Goal: Information Seeking & Learning: Compare options

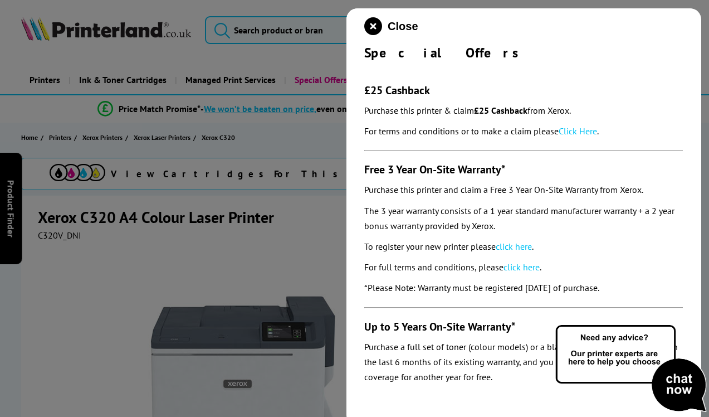
scroll to position [35, 0]
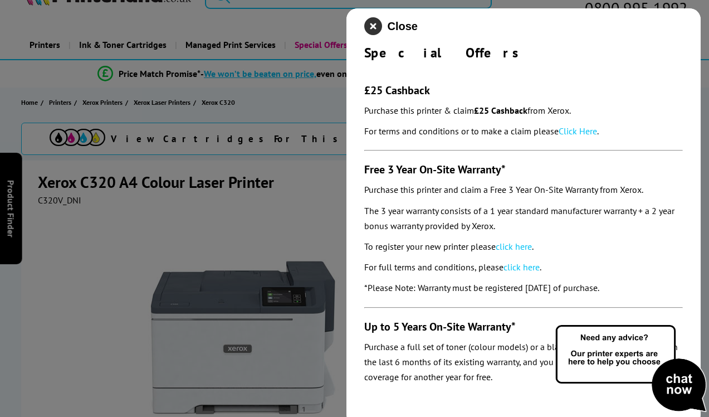
click at [377, 27] on icon "close modal" at bounding box center [373, 26] width 18 height 18
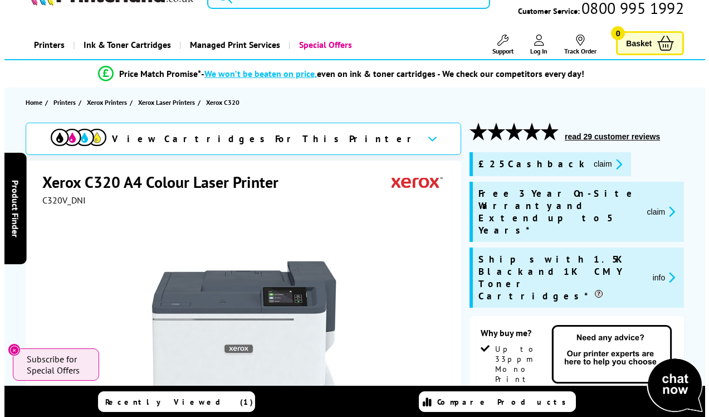
scroll to position [0, 0]
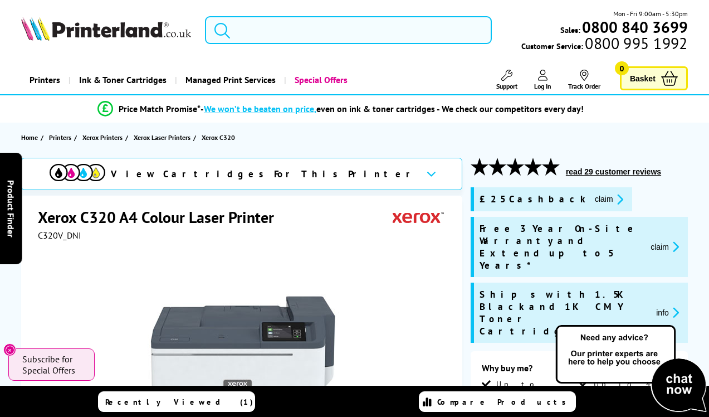
click at [232, 30] on input "search" at bounding box center [348, 30] width 287 height 28
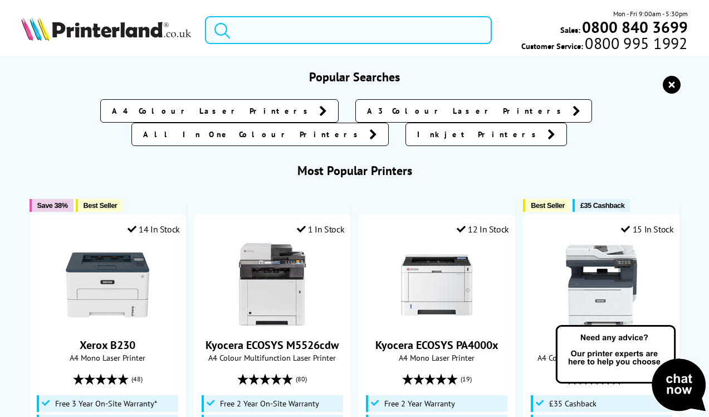
paste input "Brother HL-L3270CDW"
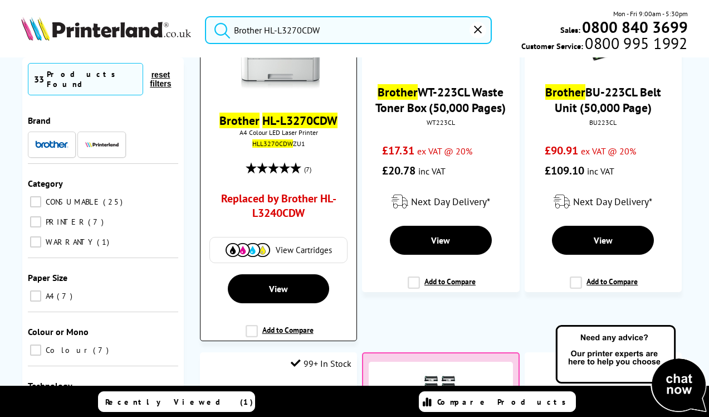
scroll to position [182, 0]
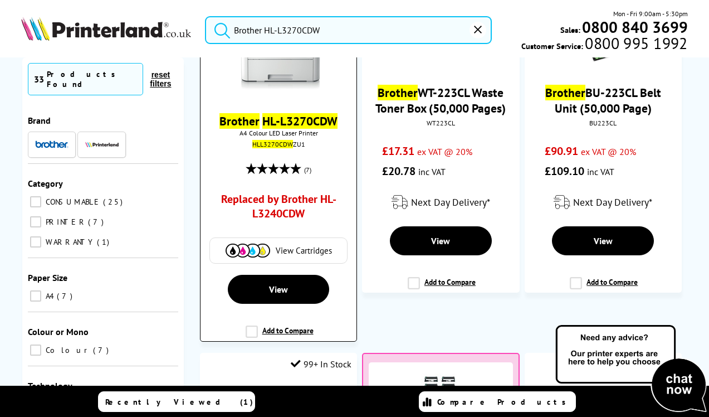
type input "Brother HL-L3270CDW"
click at [273, 203] on link "Replaced by Brother HL-L3240CDW" at bounding box center [279, 209] width 116 height 35
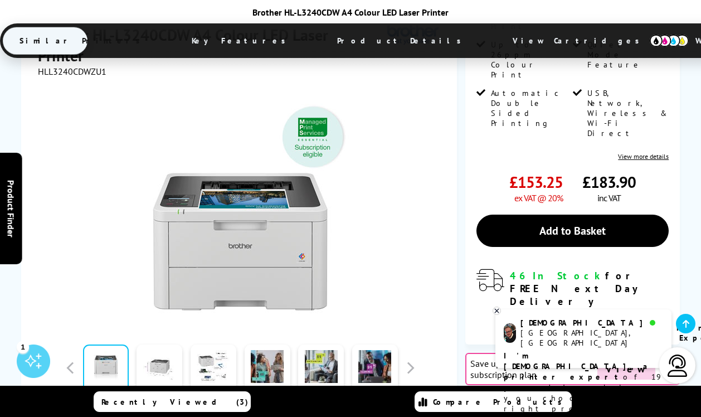
scroll to position [306, 0]
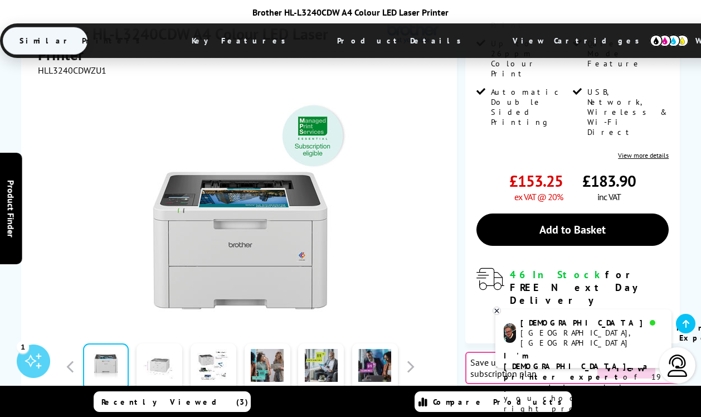
click at [165, 343] on link at bounding box center [160, 366] width 46 height 47
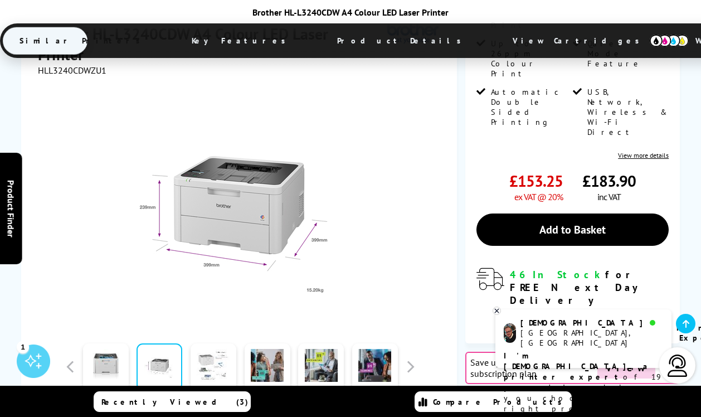
click at [218, 343] on link at bounding box center [214, 366] width 46 height 47
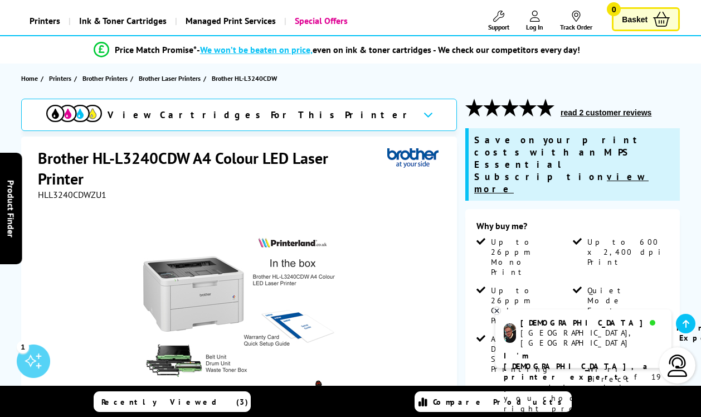
scroll to position [68, 0]
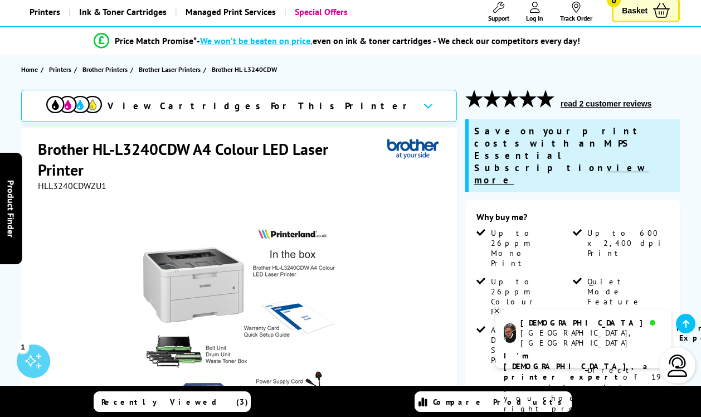
click at [423, 105] on icon at bounding box center [427, 106] width 9 height 6
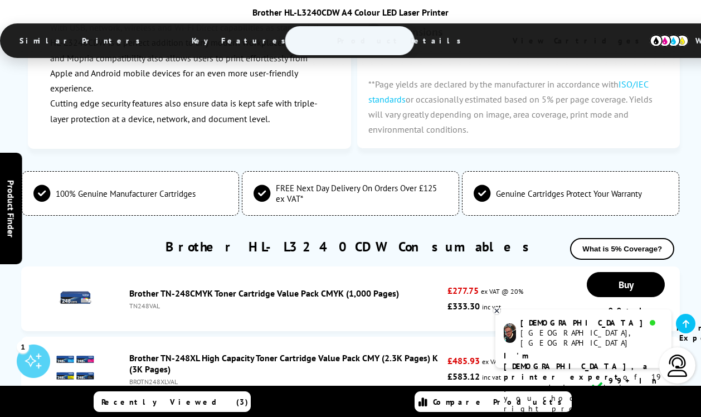
scroll to position [3966, 0]
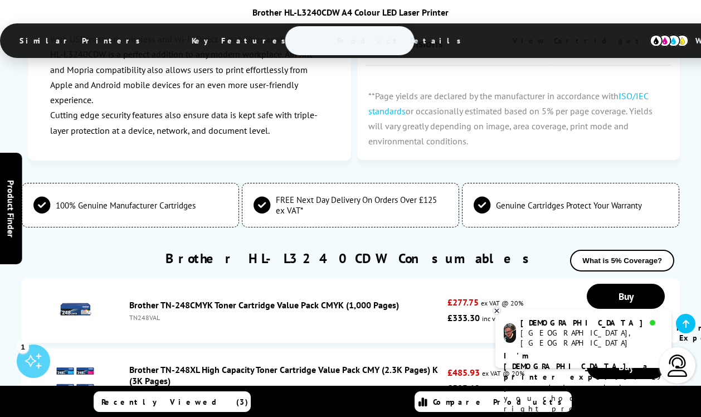
drag, startPoint x: 126, startPoint y: 167, endPoint x: 199, endPoint y: 165, distance: 73.6
copy link "Brother TN-248BK"
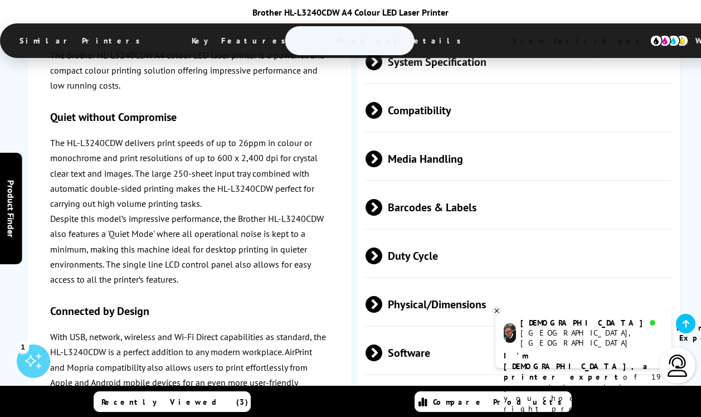
scroll to position [3422, 0]
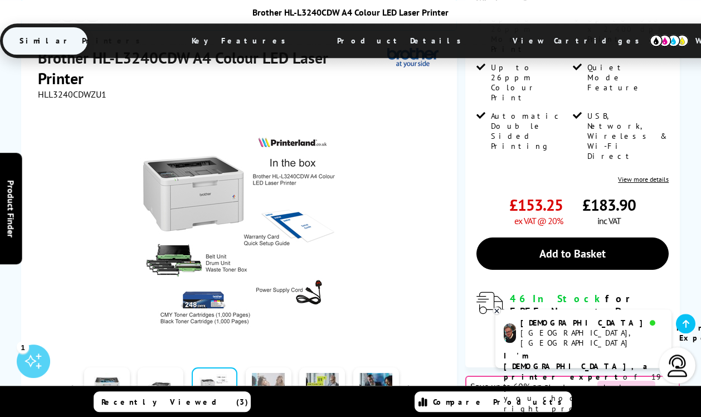
scroll to position [285, 0]
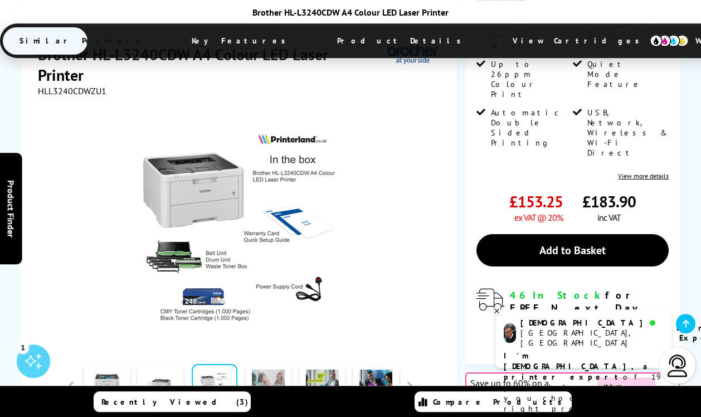
click at [268, 364] on link at bounding box center [269, 387] width 46 height 47
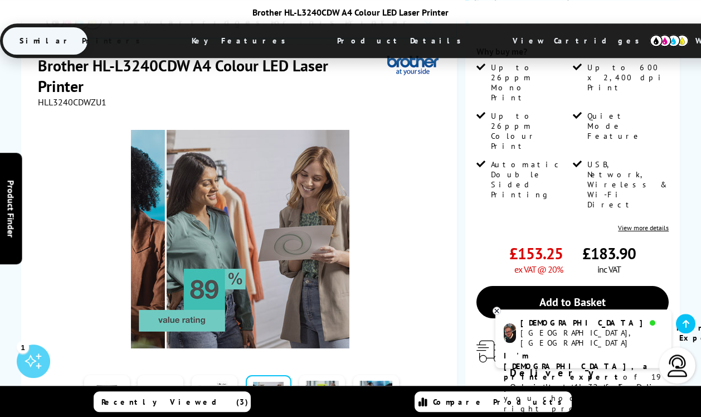
scroll to position [236, 0]
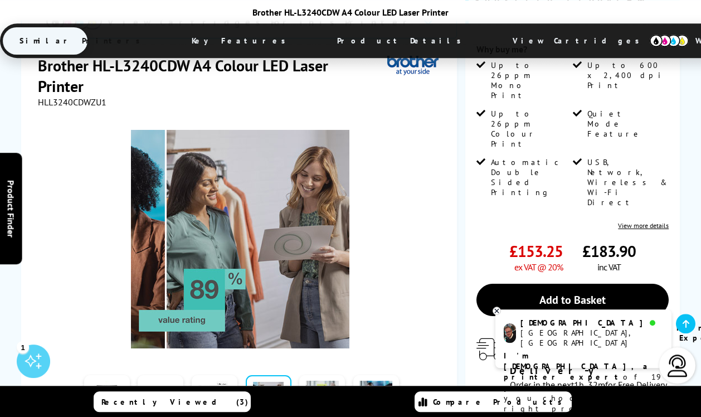
click at [322, 374] on link at bounding box center [322, 397] width 46 height 47
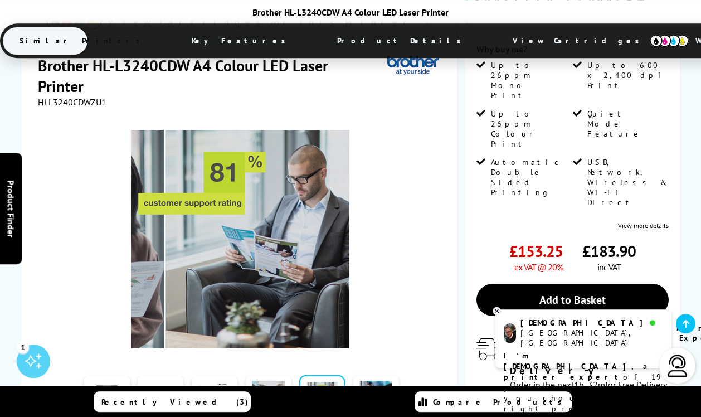
click at [280, 374] on link at bounding box center [269, 397] width 46 height 47
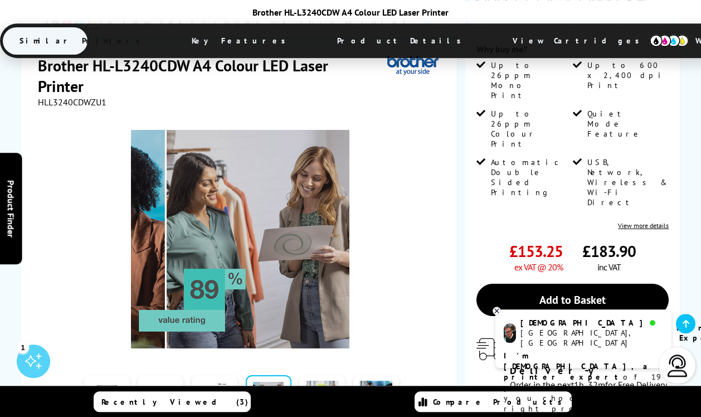
click at [323, 374] on link at bounding box center [322, 397] width 46 height 47
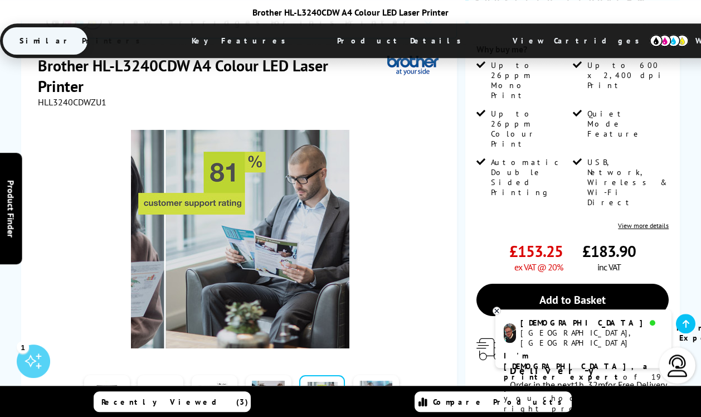
click at [378, 374] on link at bounding box center [376, 397] width 46 height 47
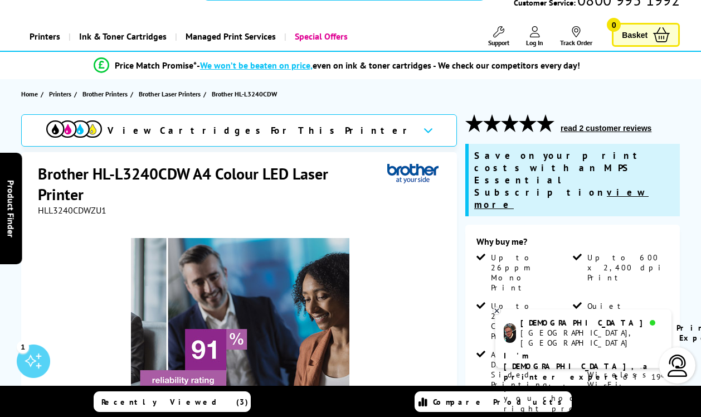
scroll to position [40, 0]
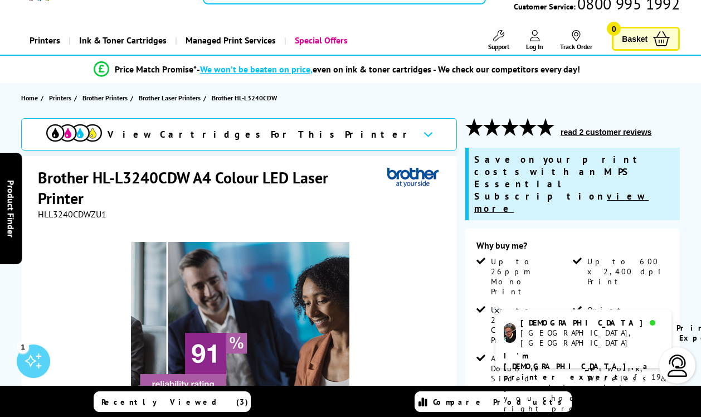
click at [590, 132] on button "read 2 customer reviews" at bounding box center [606, 132] width 98 height 10
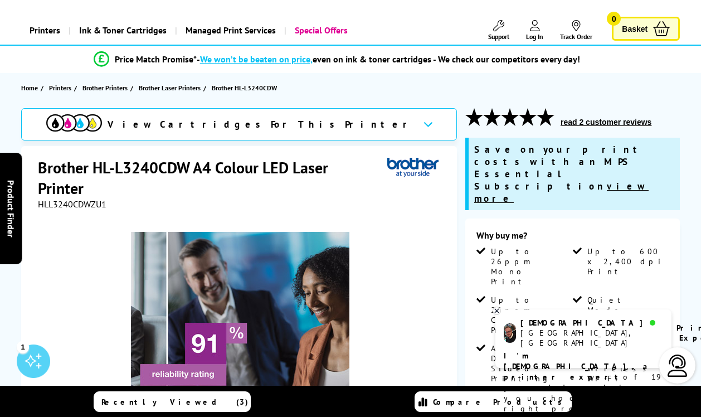
scroll to position [52, 0]
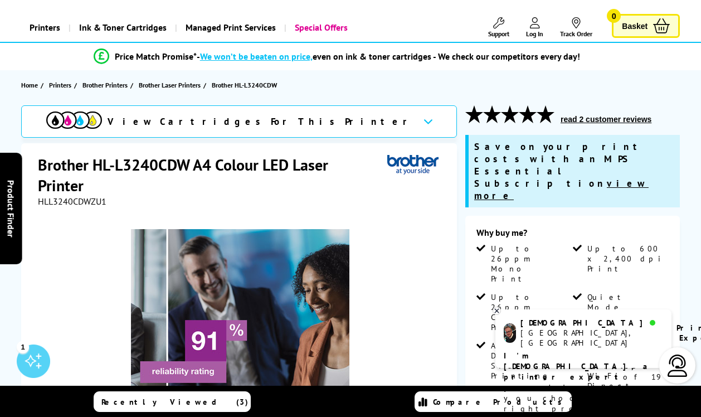
click at [498, 309] on icon at bounding box center [496, 310] width 7 height 8
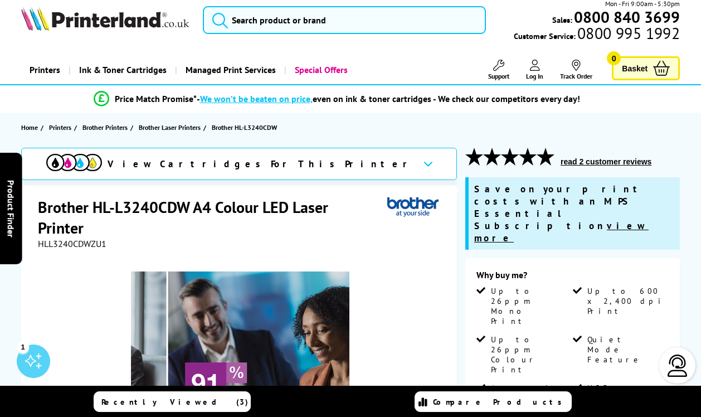
scroll to position [0, 0]
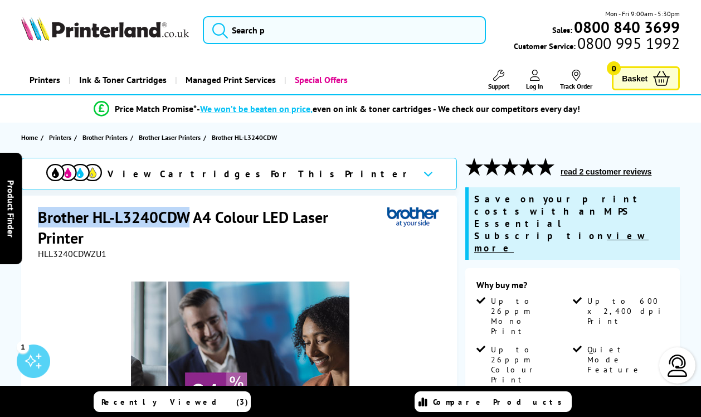
drag, startPoint x: 40, startPoint y: 217, endPoint x: 187, endPoint y: 210, distance: 146.8
click at [187, 210] on h1 "Brother HL-L3240CDW A4 Colour LED Laser Printer" at bounding box center [212, 227] width 349 height 41
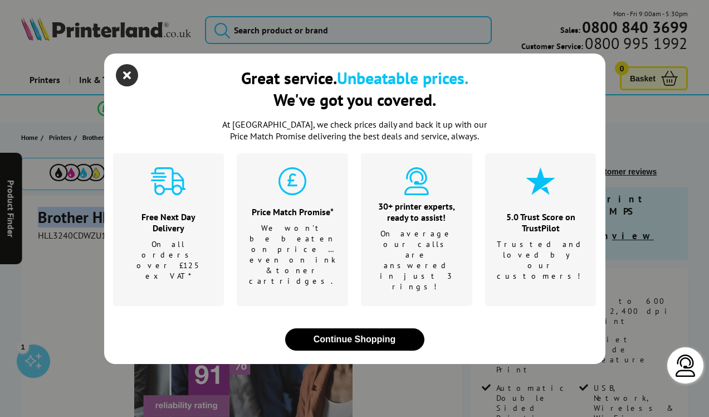
click at [127, 86] on icon "close modal" at bounding box center [127, 75] width 22 height 22
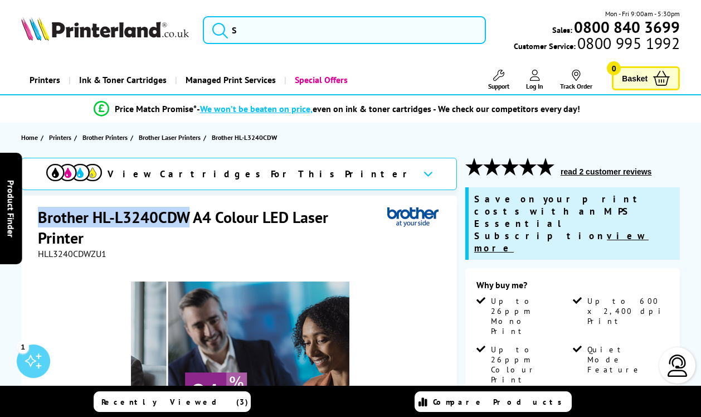
copy h1 "Brother HL-L3240CDW"
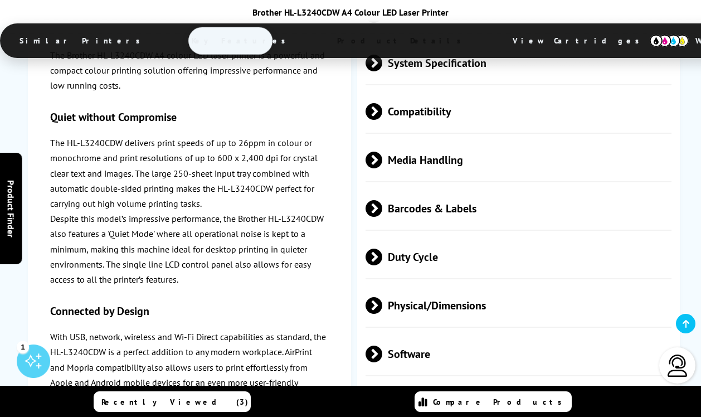
scroll to position [3478, 0]
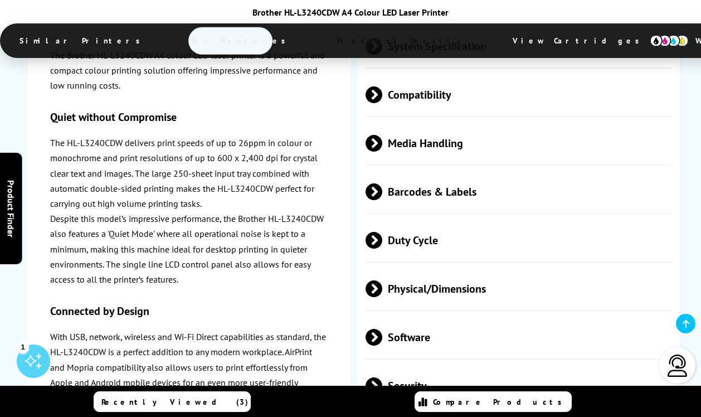
click at [267, 311] on h3 "Connected by Design" at bounding box center [189, 311] width 278 height 14
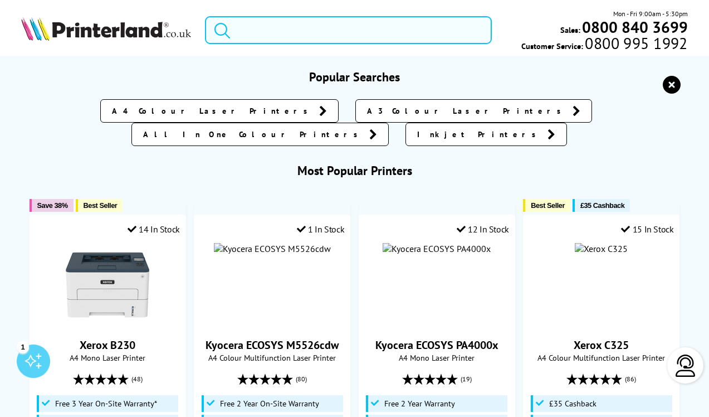
scroll to position [0, 85]
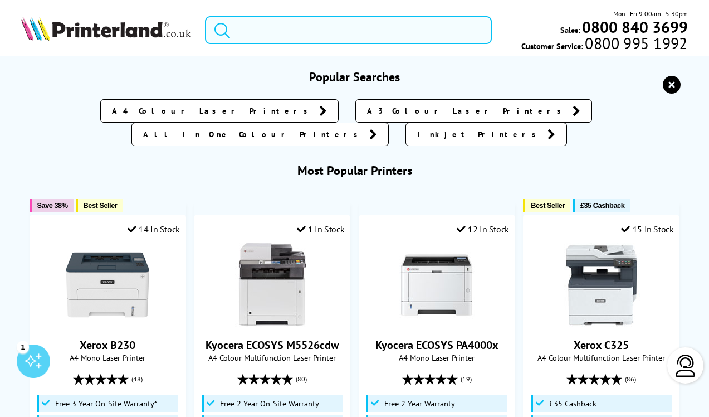
paste input "M454dw"
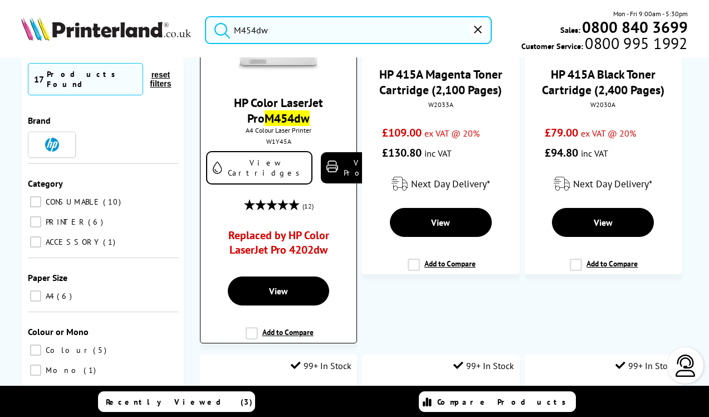
scroll to position [205, 0]
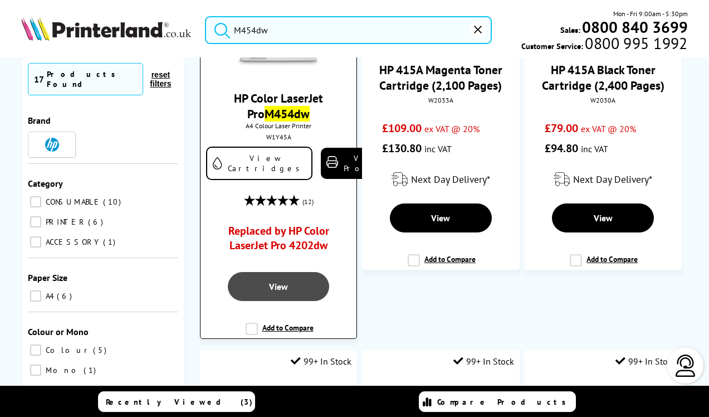
type input "M454dw"
click at [274, 286] on span "View" at bounding box center [278, 286] width 19 height 11
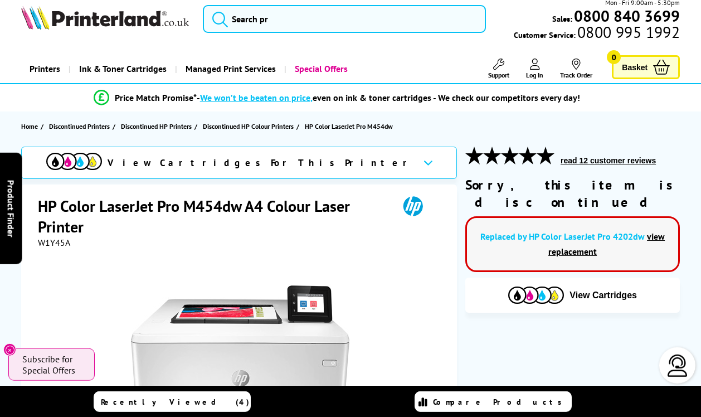
scroll to position [12, 0]
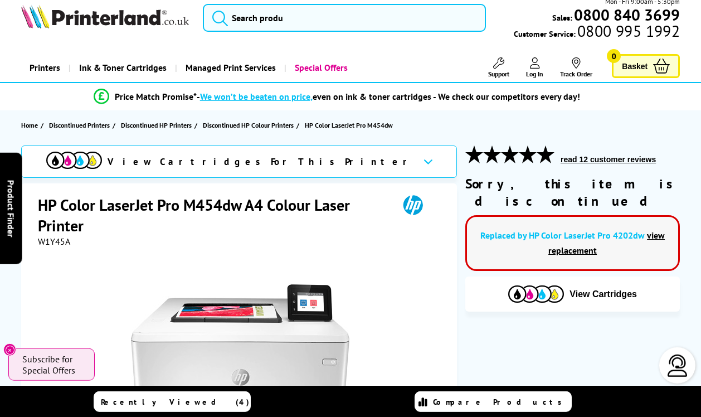
click at [576, 233] on link "view replacement" at bounding box center [606, 243] width 116 height 26
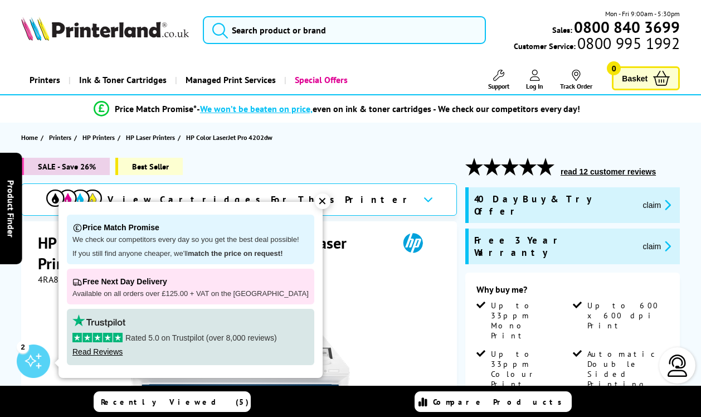
click at [315, 201] on div "✕" at bounding box center [323, 201] width 16 height 16
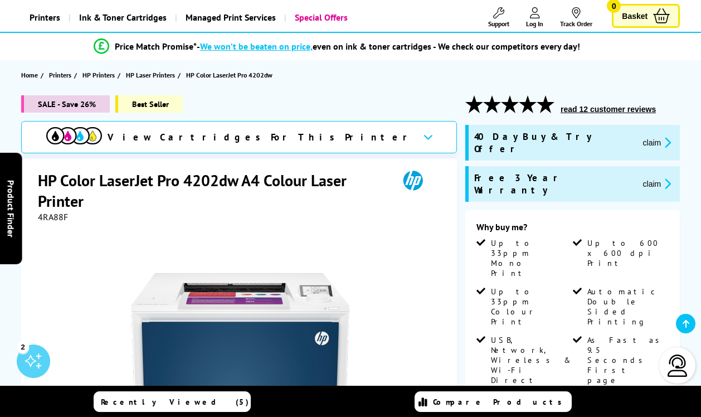
scroll to position [70, 0]
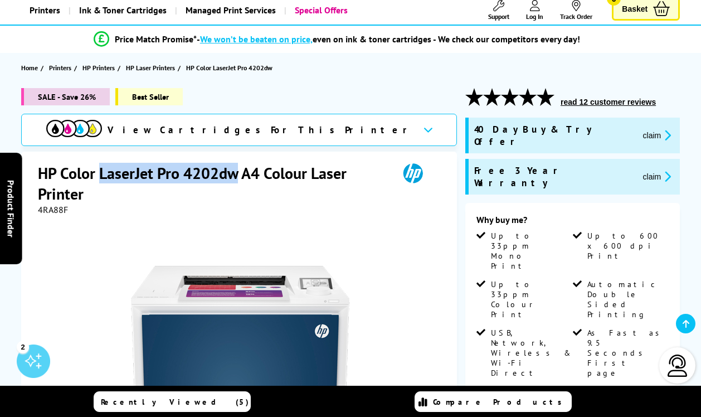
drag, startPoint x: 100, startPoint y: 176, endPoint x: 235, endPoint y: 172, distance: 134.9
click at [235, 173] on h1 "HP Color LaserJet Pro 4202dw A4 Colour Laser Printer" at bounding box center [212, 183] width 349 height 41
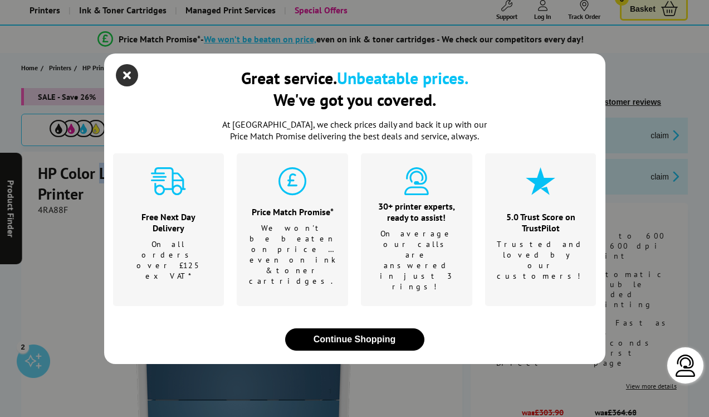
click at [128, 86] on icon "close modal" at bounding box center [127, 75] width 22 height 22
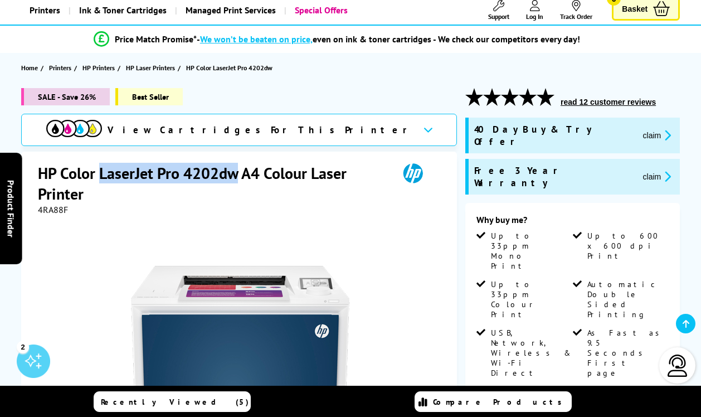
copy h1 "LaserJet Pro 4202dw"
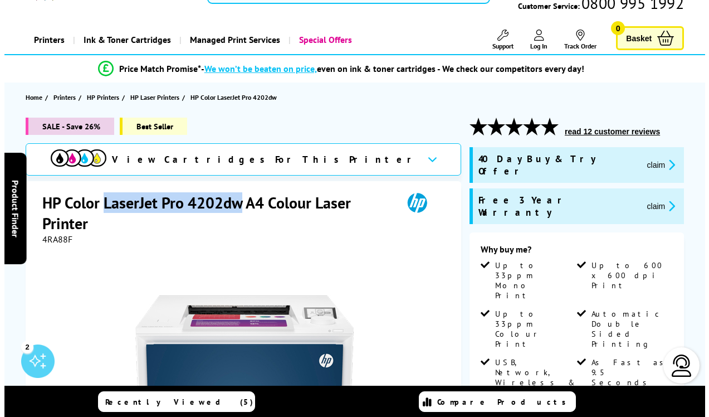
scroll to position [0, 0]
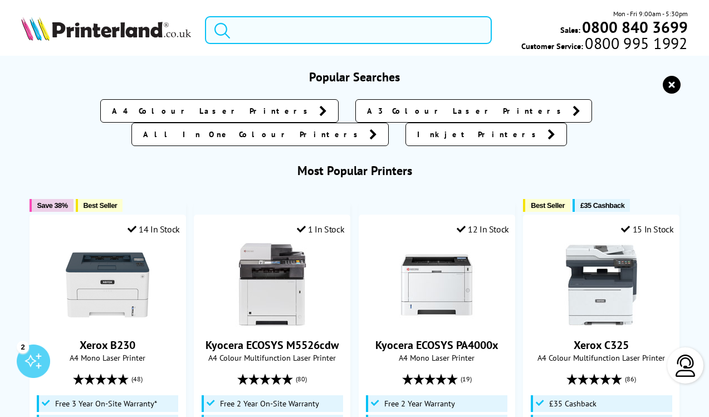
paste input "BROTHER HL-L3220CWE"
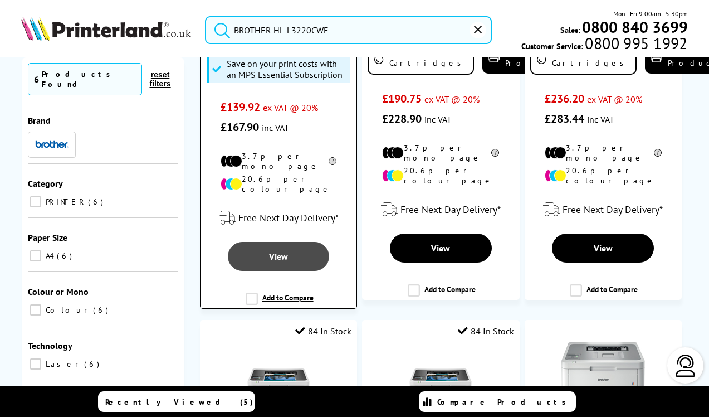
scroll to position [371, 0]
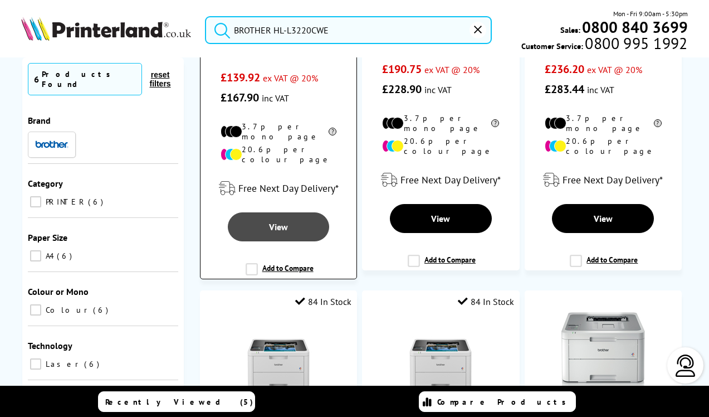
type input "BROTHER HL-L3220CWE"
click at [277, 221] on span "View" at bounding box center [278, 226] width 19 height 11
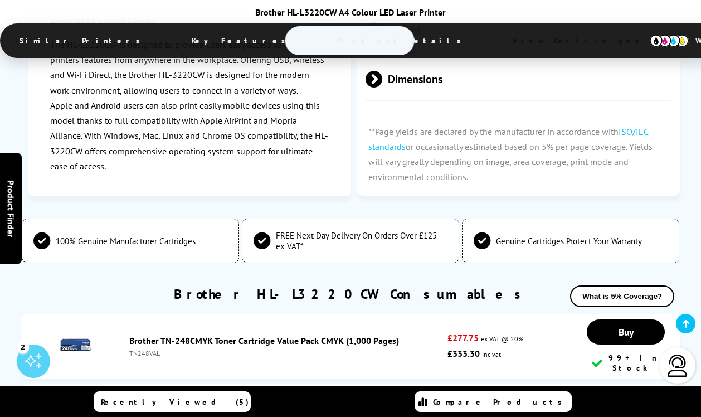
scroll to position [3785, 0]
drag, startPoint x: 126, startPoint y: 218, endPoint x: 198, endPoint y: 219, distance: 72.4
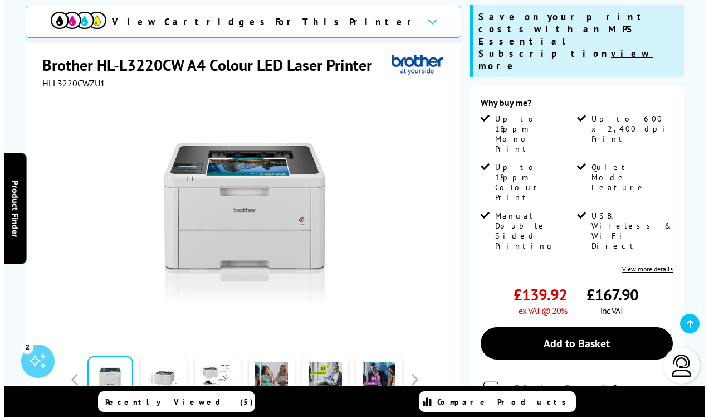
scroll to position [154, 0]
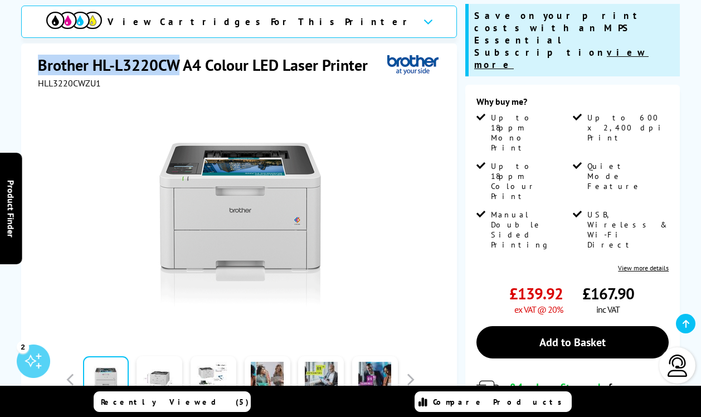
drag, startPoint x: 38, startPoint y: 64, endPoint x: 179, endPoint y: 63, distance: 141.0
click at [179, 63] on h1 "Brother HL-L3220CW A4 Colour LED Laser Printer" at bounding box center [208, 65] width 341 height 21
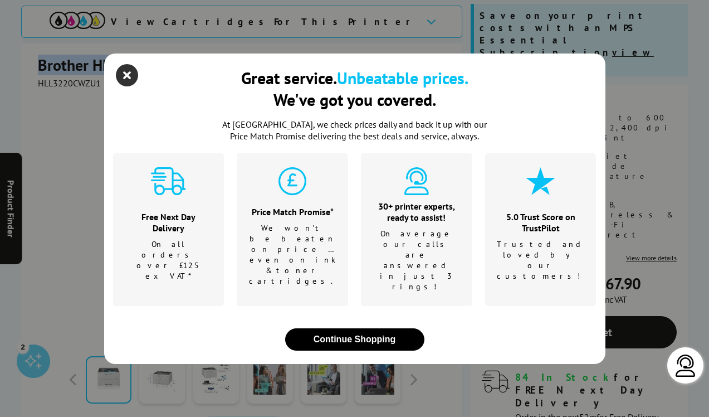
click at [129, 86] on icon "close modal" at bounding box center [127, 75] width 22 height 22
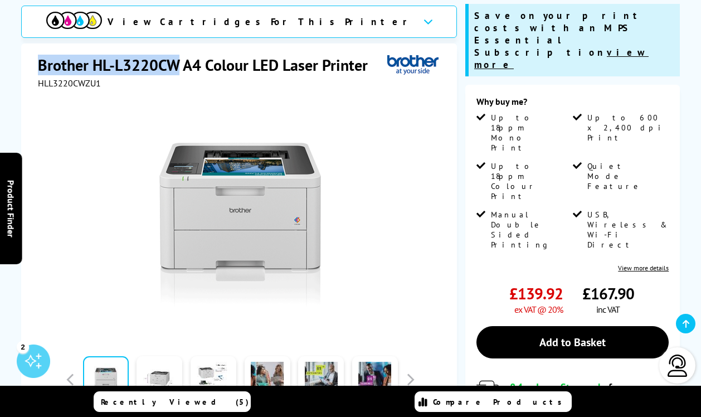
copy h1 "Brother HL-L3220CW"
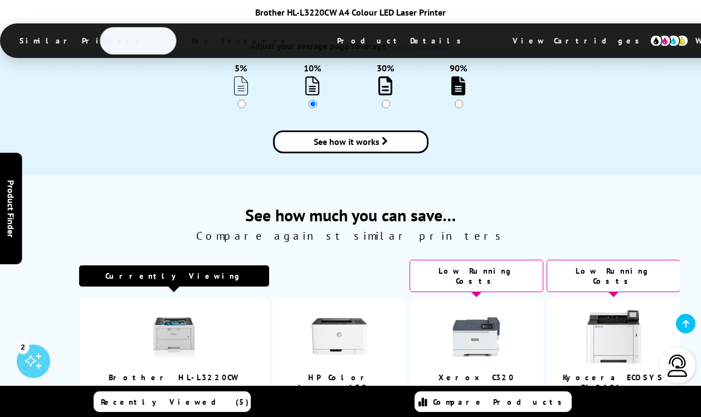
scroll to position [1416, 0]
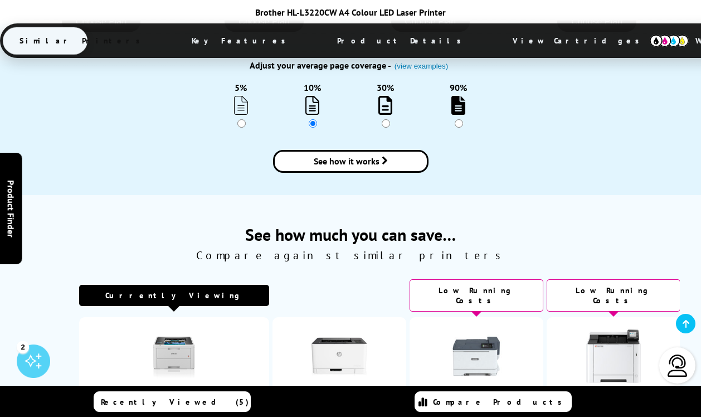
click at [462, 328] on img at bounding box center [477, 356] width 56 height 56
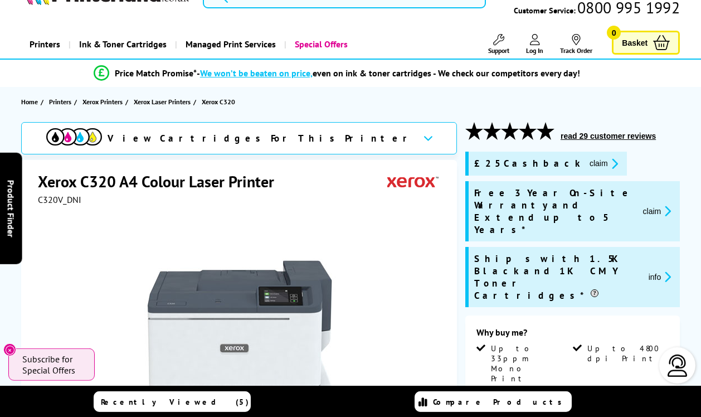
scroll to position [36, 0]
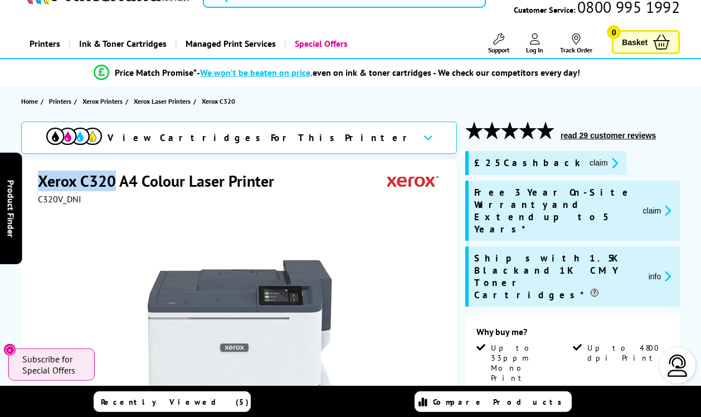
drag, startPoint x: 39, startPoint y: 181, endPoint x: 115, endPoint y: 183, distance: 75.8
click at [115, 183] on h1 "Xerox C320 A4 Colour Laser Printer" at bounding box center [161, 181] width 247 height 21
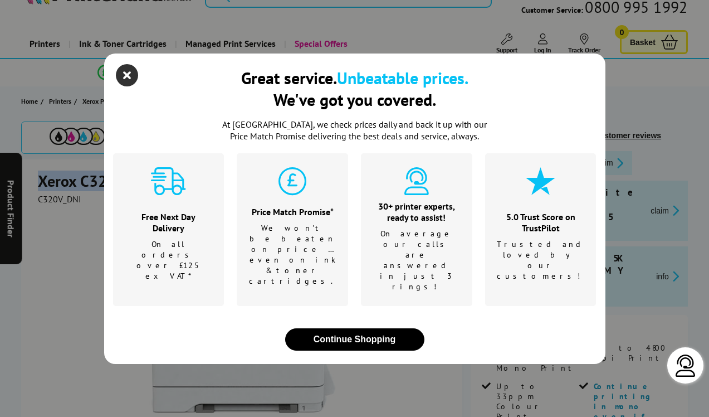
click at [123, 86] on icon "close modal" at bounding box center [127, 75] width 22 height 22
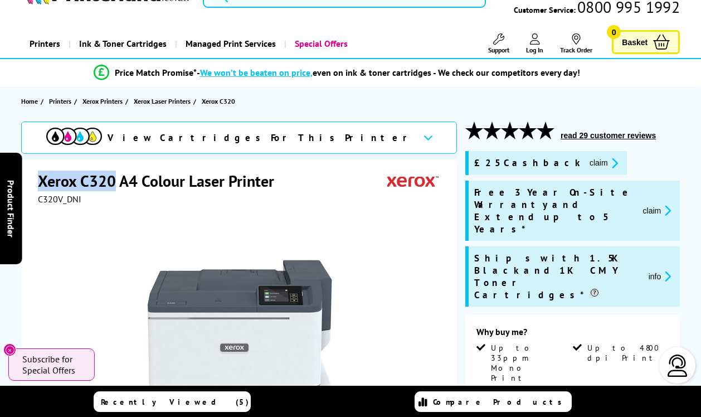
copy h1 "Xerox C320"
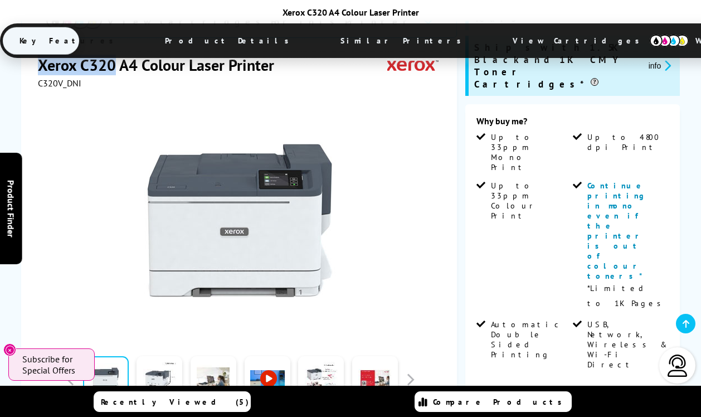
scroll to position [246, 0]
